Goal: Navigation & Orientation: Find specific page/section

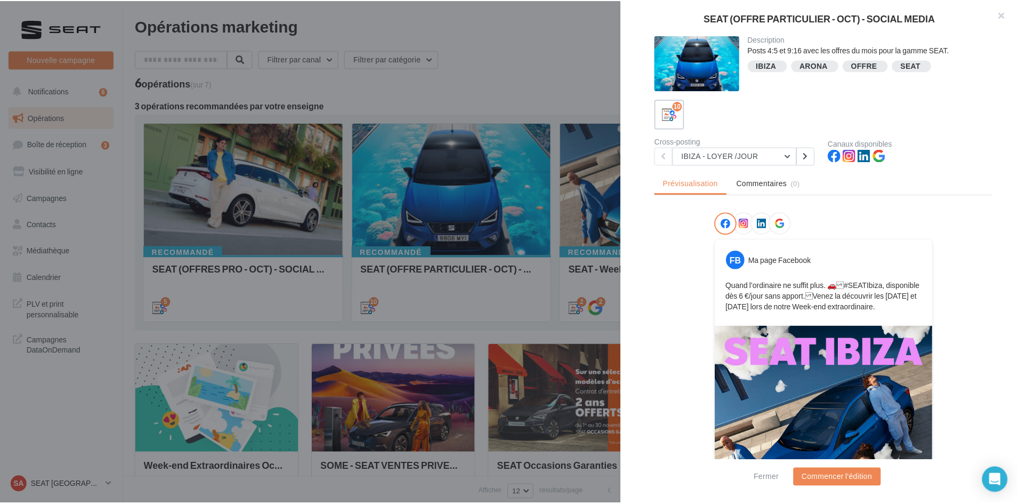
scroll to position [144, 0]
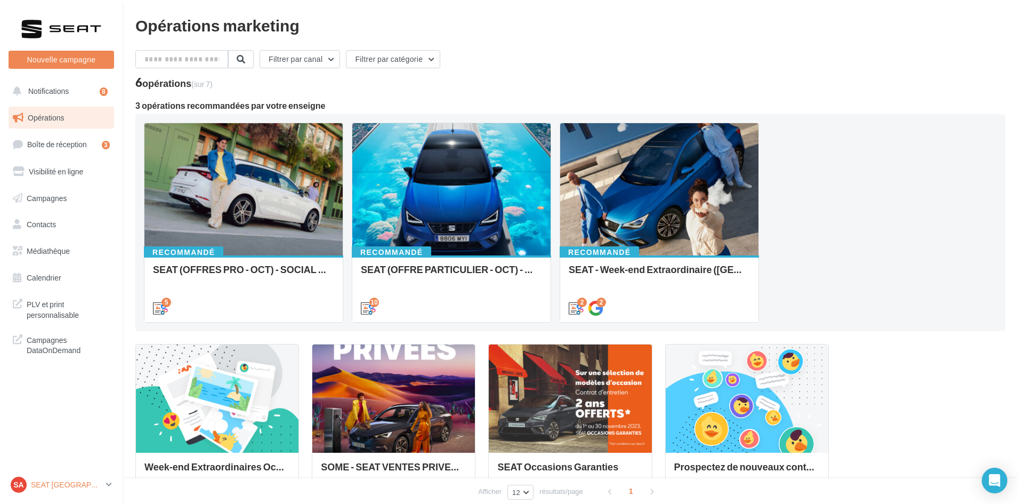
click at [60, 485] on p "SEAT [GEOGRAPHIC_DATA]" at bounding box center [66, 484] width 71 height 11
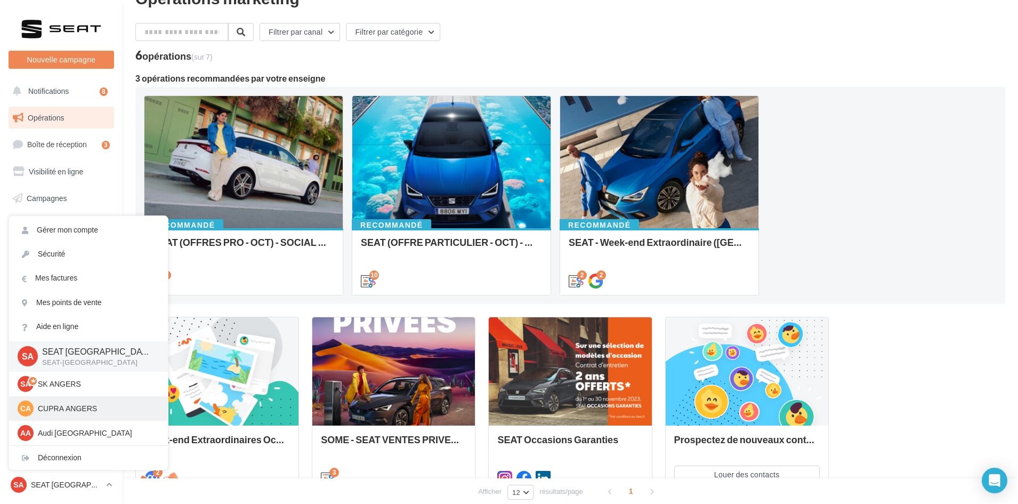
scroll to position [53, 0]
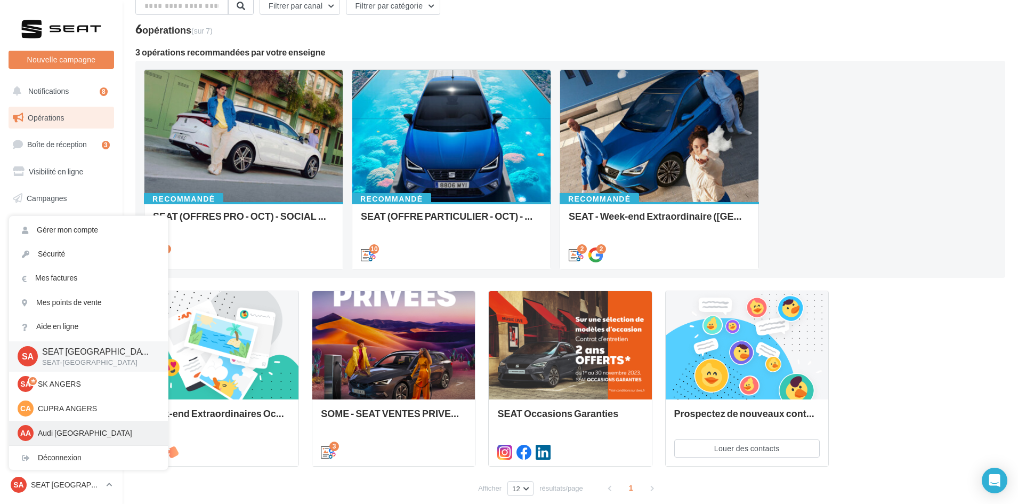
click at [78, 430] on p "Audi [GEOGRAPHIC_DATA]" at bounding box center [96, 432] width 117 height 11
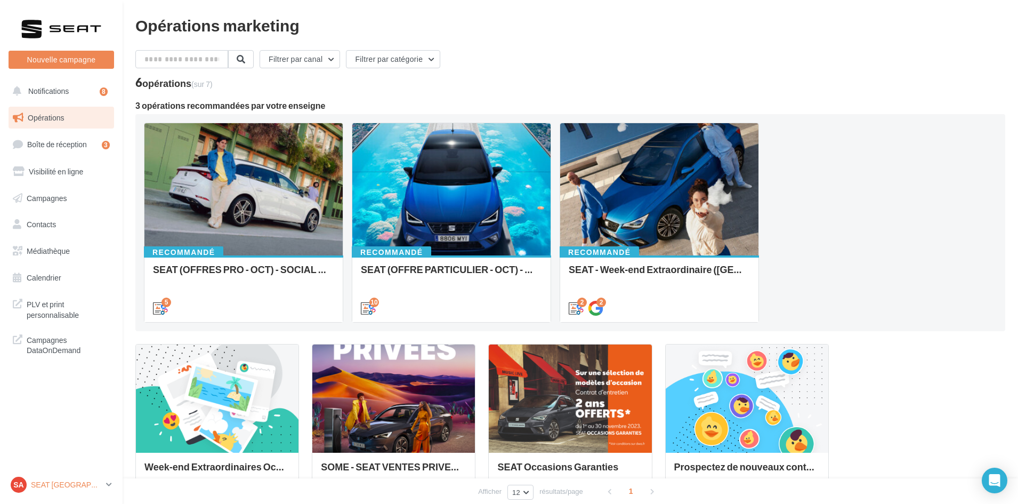
click at [43, 484] on p "SEAT [GEOGRAPHIC_DATA]" at bounding box center [66, 484] width 71 height 11
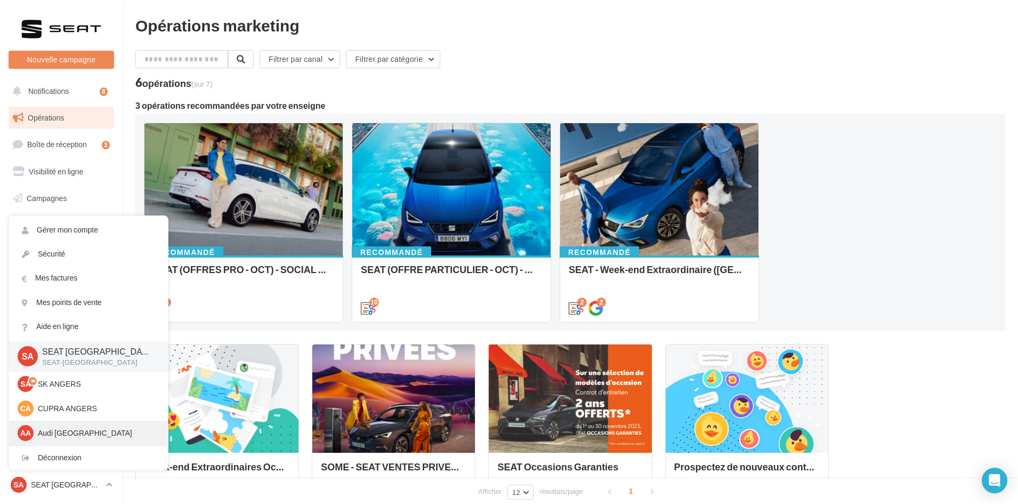
click at [57, 430] on p "Audi [GEOGRAPHIC_DATA]" at bounding box center [96, 432] width 117 height 11
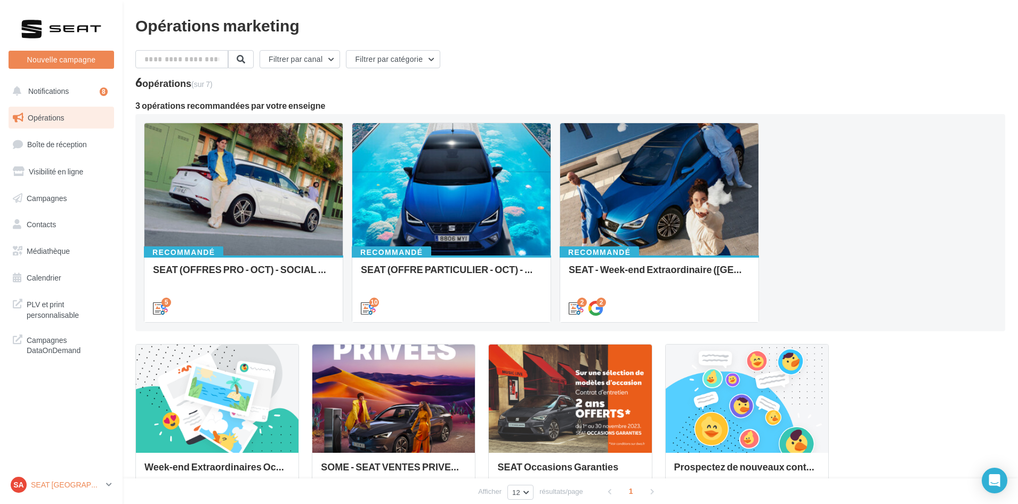
click at [55, 489] on p "SEAT [GEOGRAPHIC_DATA]" at bounding box center [66, 484] width 71 height 11
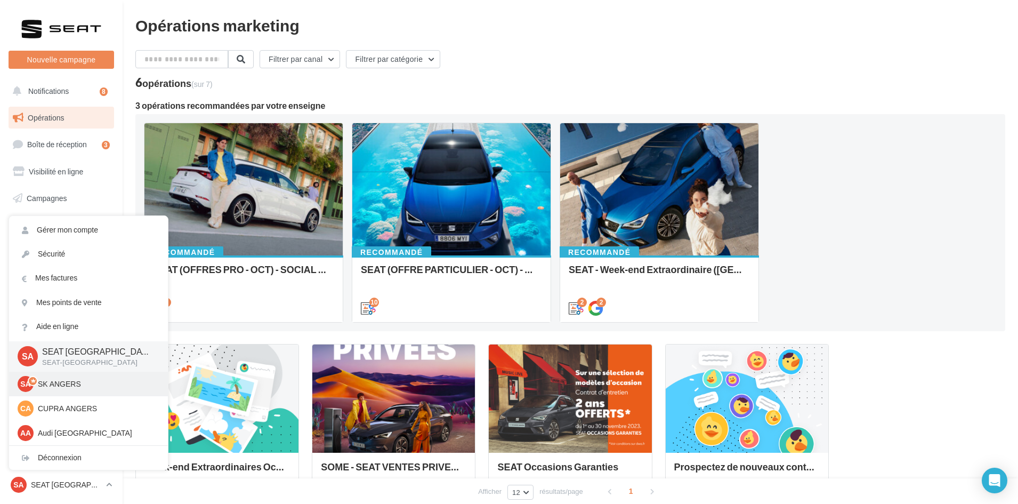
click at [68, 390] on div "SA SK ANGERS sk-ange-pal" at bounding box center [89, 384] width 142 height 16
